Goal: Information Seeking & Learning: Find specific fact

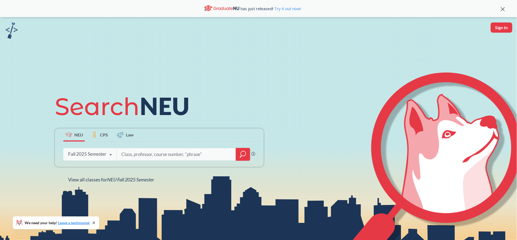
type input "17623"
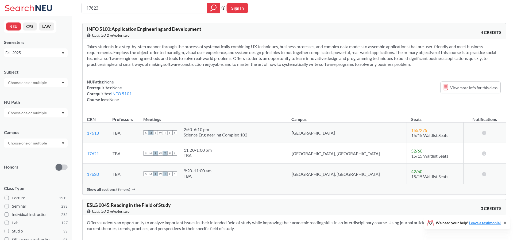
click at [121, 193] on div "Show all sections (9 more)" at bounding box center [294, 189] width 423 height 10
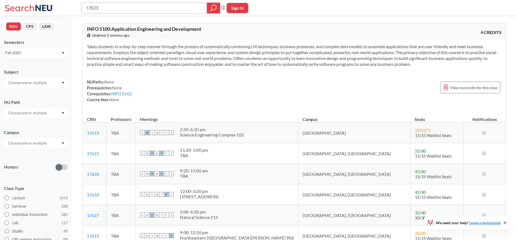
click at [125, 8] on input "17623" at bounding box center [144, 7] width 117 height 9
drag, startPoint x: 125, startPoint y: 8, endPoint x: 50, endPoint y: -3, distance: 76.3
click at [50, 0] on html "17623 Phrase search guarantees the exact search appears in the results. Ex. If …" at bounding box center [258, 120] width 517 height 240
type input "info 51001"
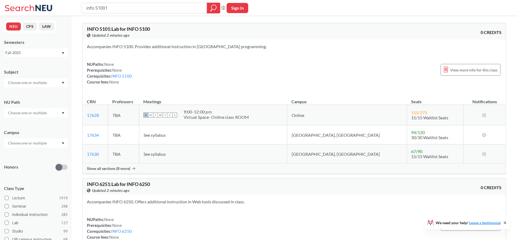
click at [114, 167] on span "Show all sections (8 more)" at bounding box center [108, 168] width 43 height 5
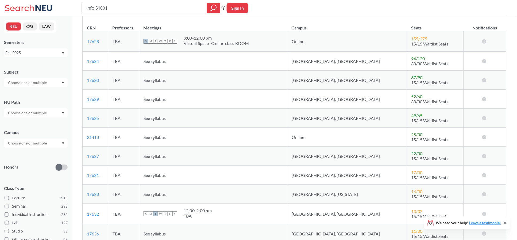
scroll to position [107, 0]
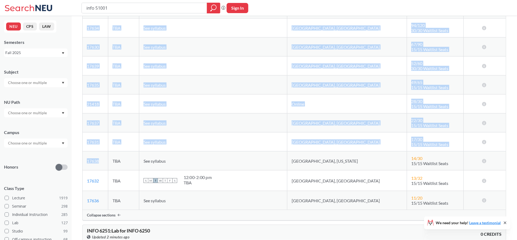
drag, startPoint x: 109, startPoint y: 161, endPoint x: 80, endPoint y: 166, distance: 29.8
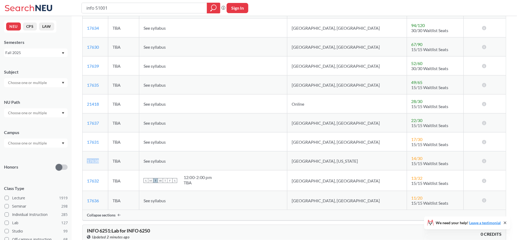
drag, startPoint x: 103, startPoint y: 164, endPoint x: 86, endPoint y: 164, distance: 16.6
click at [86, 164] on td "17638 View this section on Banner." at bounding box center [96, 160] width 26 height 19
copy link "17638"
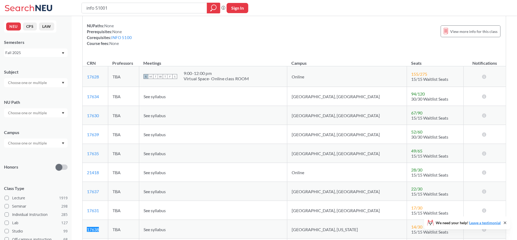
scroll to position [0, 0]
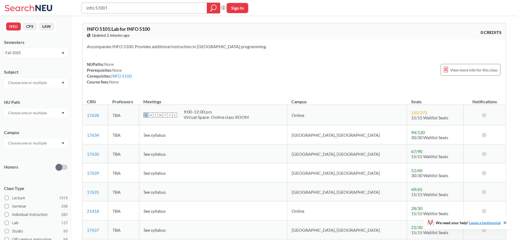
click at [114, 4] on input "info 51001" at bounding box center [144, 7] width 117 height 9
type input "info 5100"
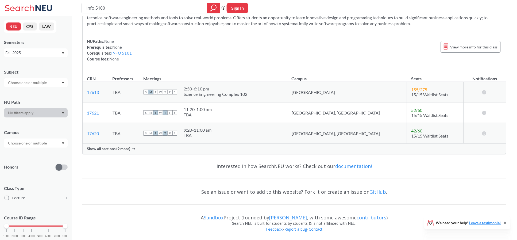
click at [105, 145] on div "Show all sections (9 more)" at bounding box center [294, 149] width 423 height 10
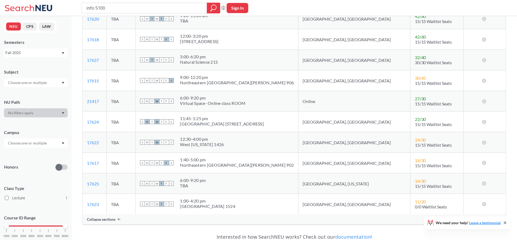
scroll to position [183, 0]
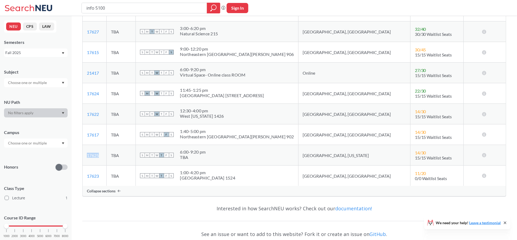
drag, startPoint x: 103, startPoint y: 156, endPoint x: 88, endPoint y: 156, distance: 15.5
click at [88, 156] on td "17625 View this section on Banner." at bounding box center [95, 155] width 24 height 21
copy link "17625"
